Goal: Information Seeking & Learning: Learn about a topic

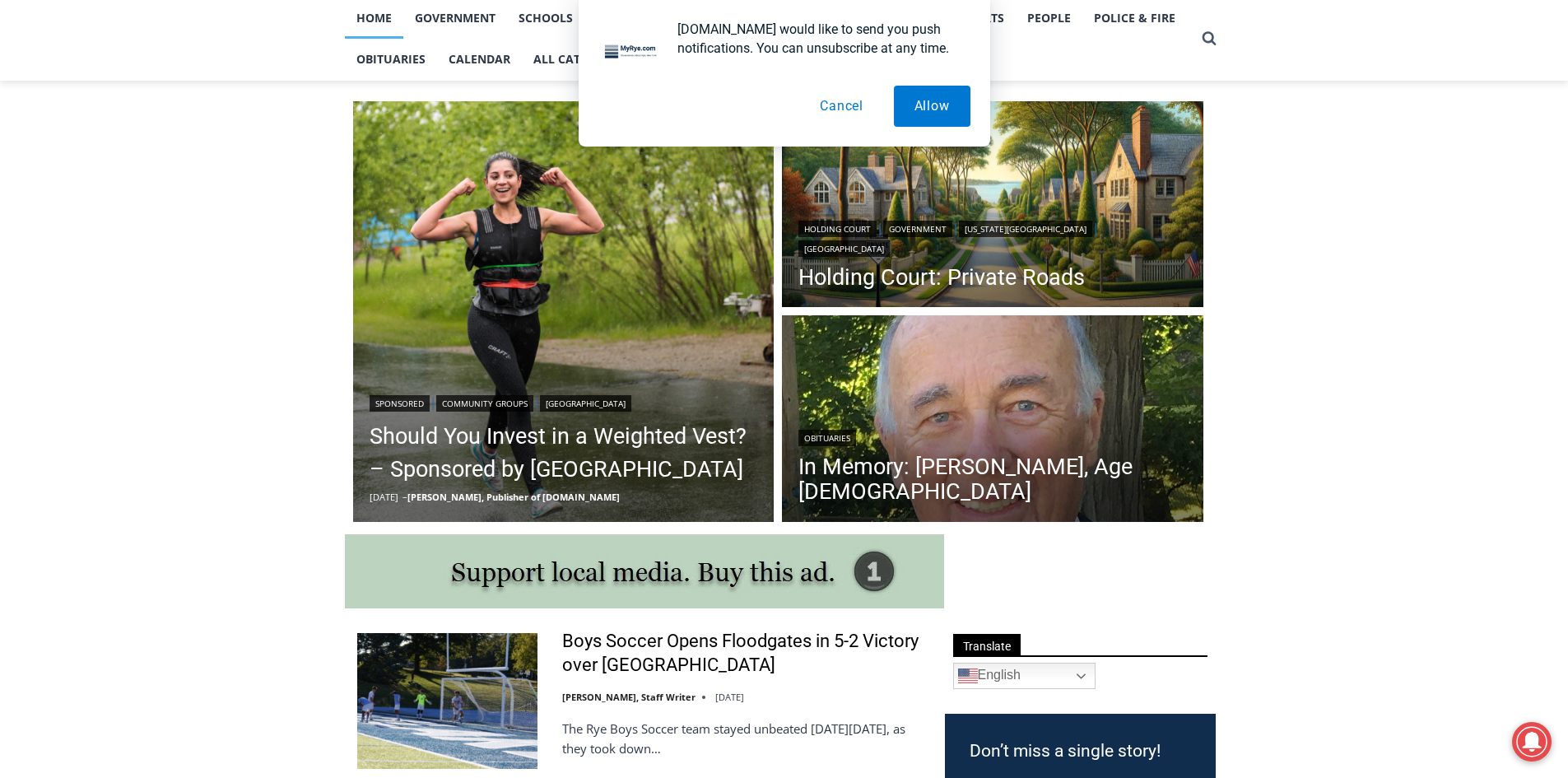
scroll to position [412, 0]
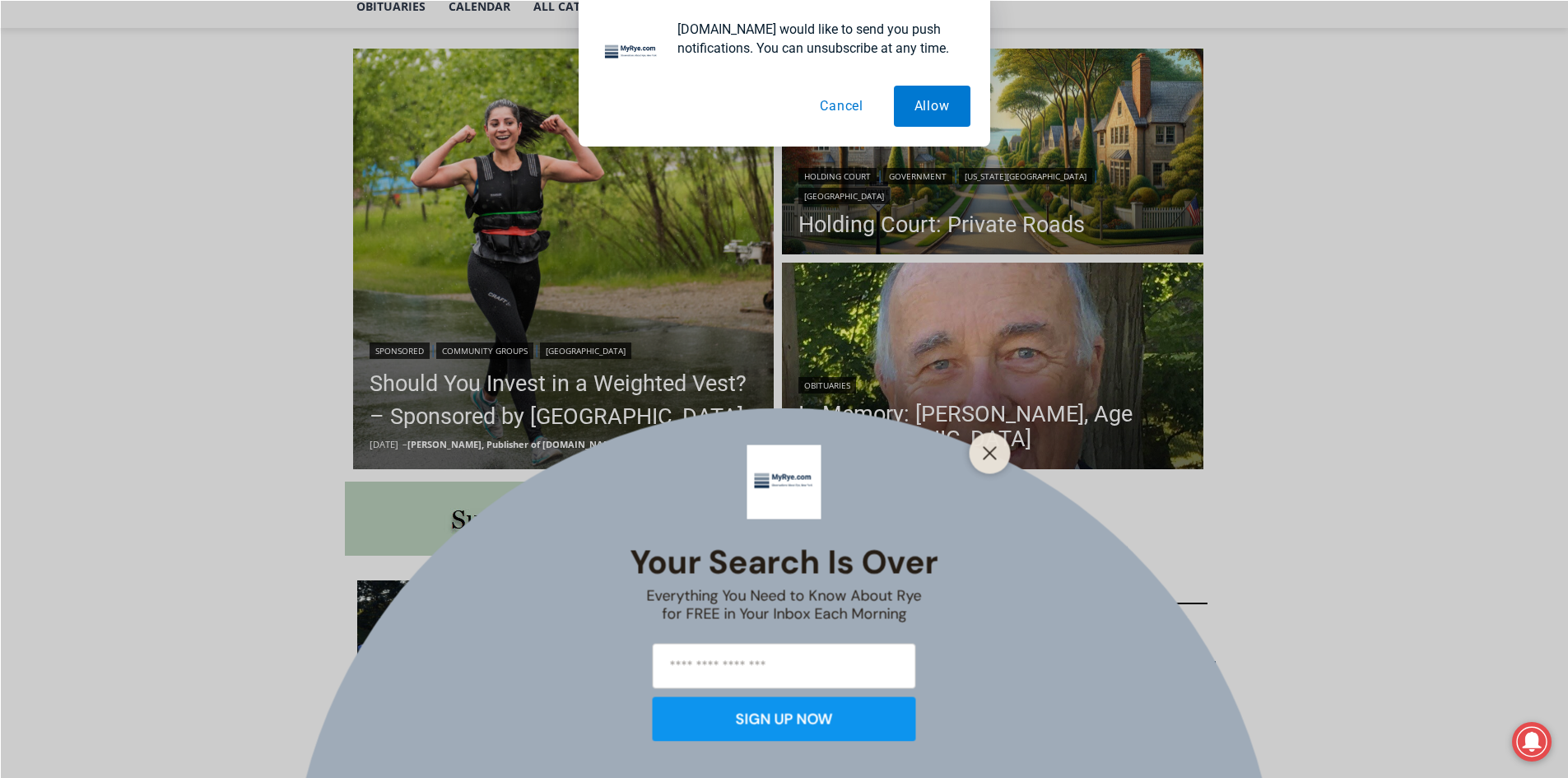
click at [859, 103] on button "Cancel" at bounding box center [842, 106] width 85 height 41
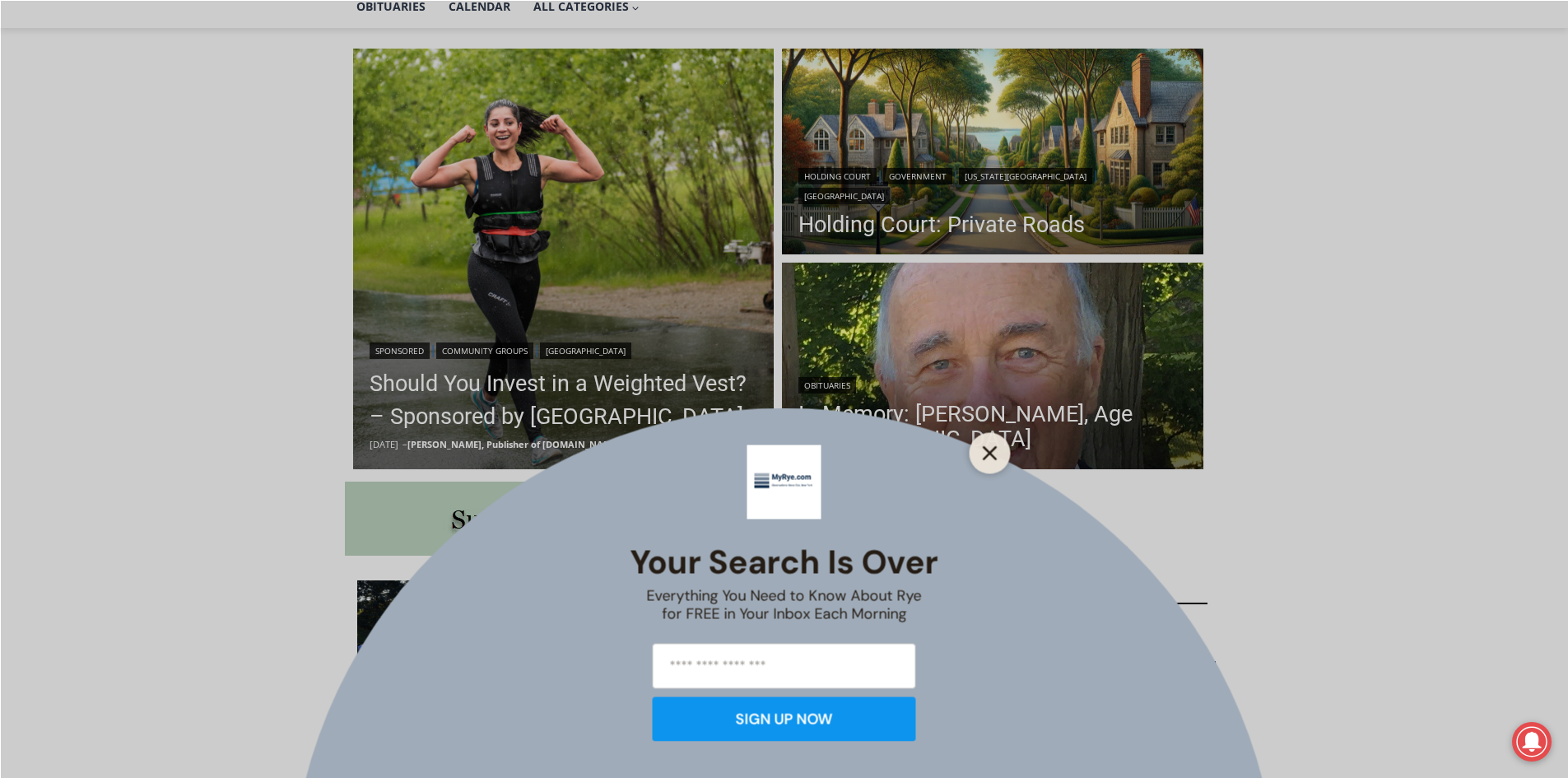
click at [986, 459] on icon "Close" at bounding box center [990, 453] width 15 height 15
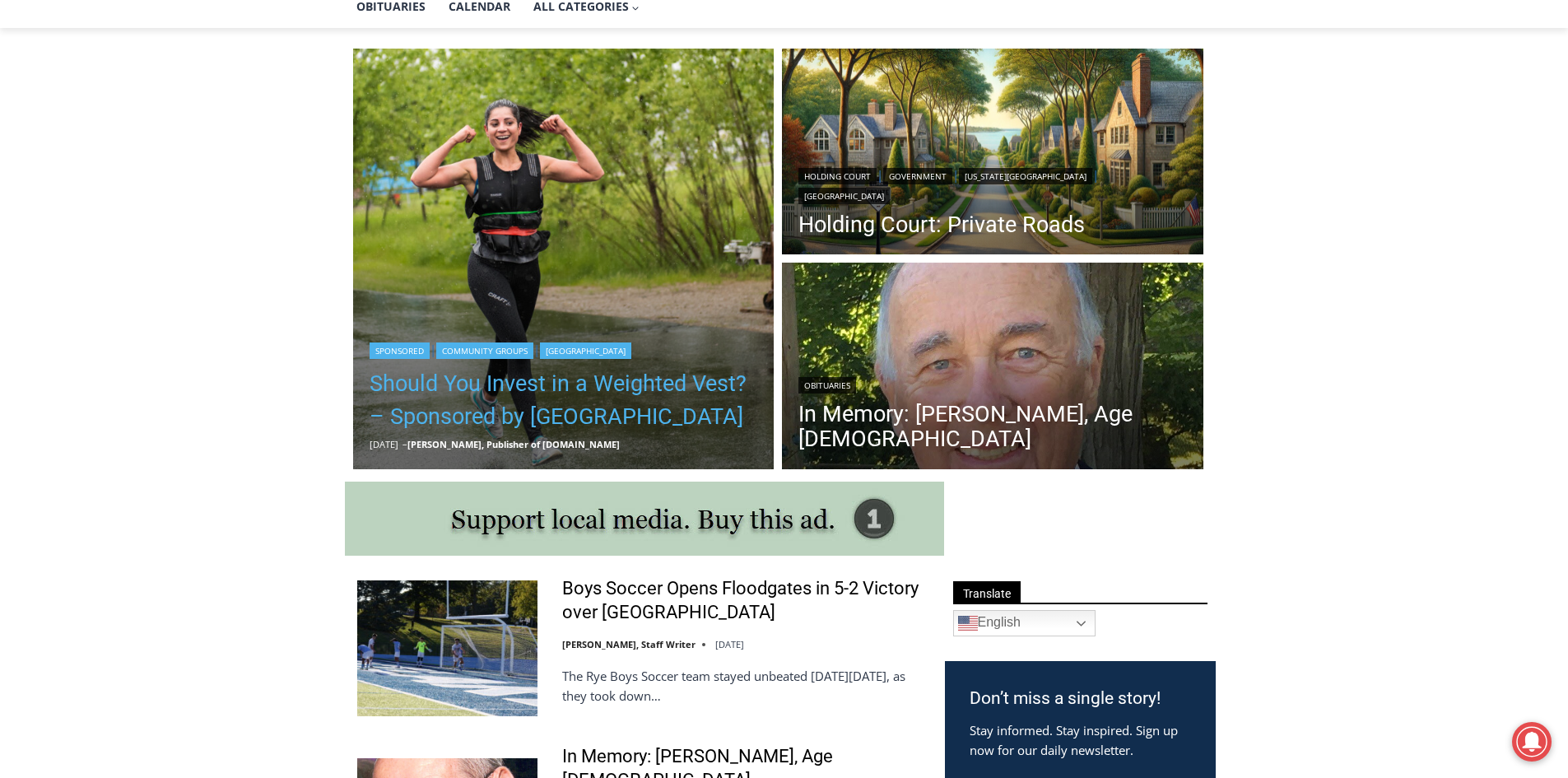
click at [433, 418] on link "Should You Invest in a Weighted Vest? – Sponsored by [GEOGRAPHIC_DATA]" at bounding box center [563, 400] width 388 height 66
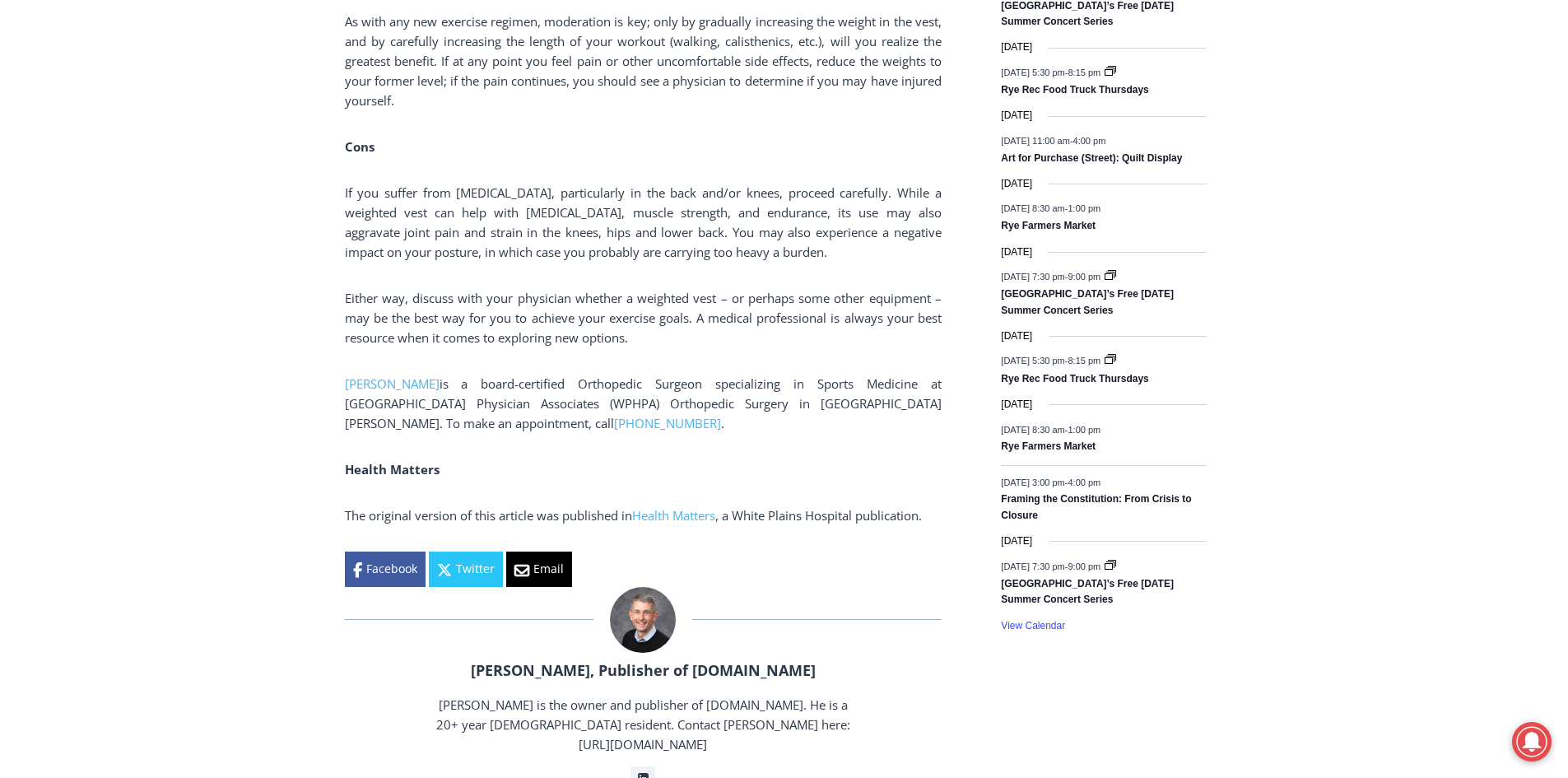
scroll to position [2276, 0]
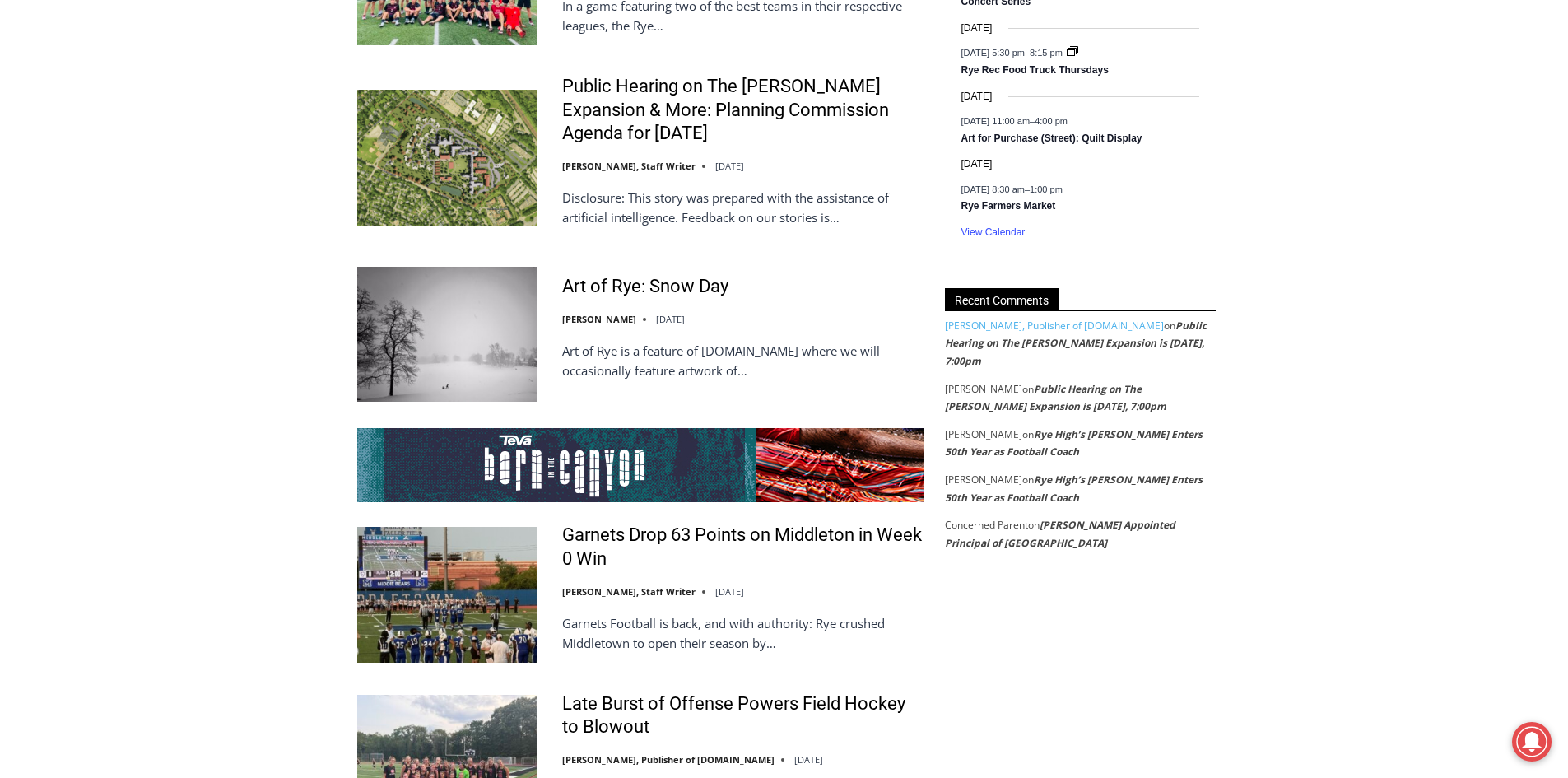
scroll to position [2952, 0]
